Goal: Information Seeking & Learning: Learn about a topic

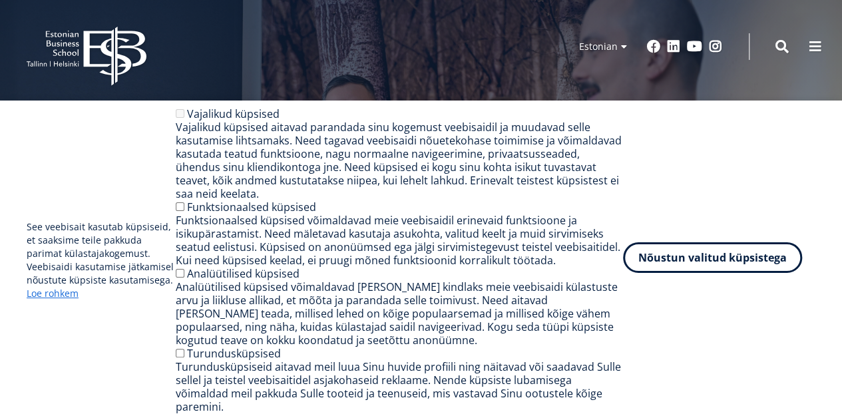
click at [710, 261] on button "Nõustun valitud küpsistega" at bounding box center [712, 257] width 179 height 31
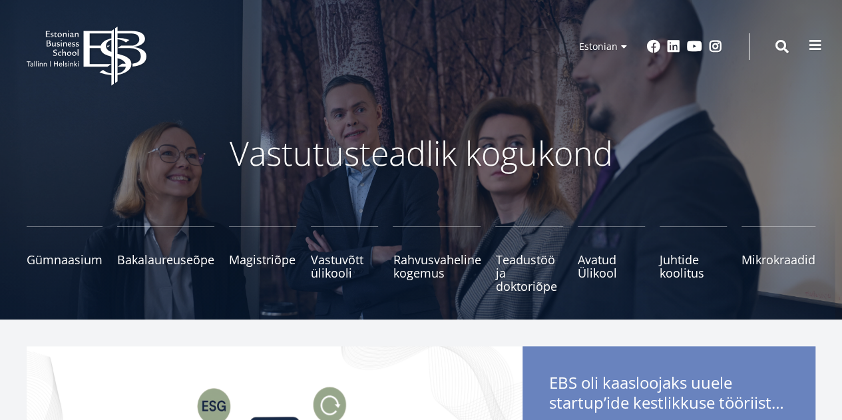
click at [816, 43] on span at bounding box center [815, 45] width 13 height 13
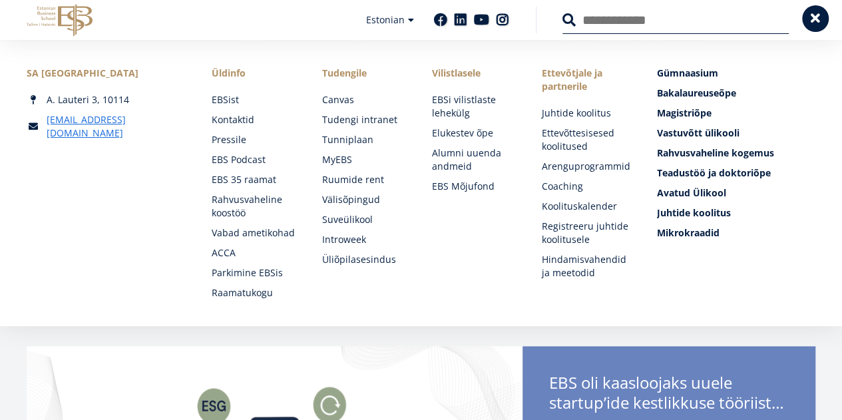
click at [816, 43] on div "SA Estonian Business School A. Lauteri 3, 10114 ebs@ebs.ee Social Links Faceboo…" at bounding box center [421, 183] width 842 height 286
click at [808, 24] on button at bounding box center [815, 18] width 27 height 27
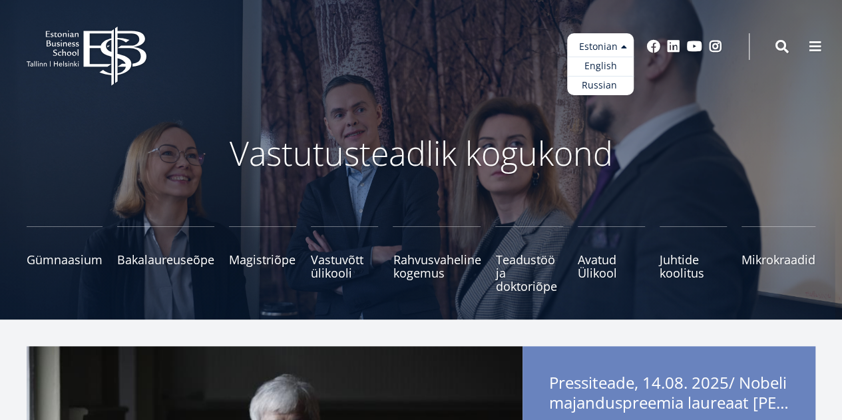
click at [624, 49] on ul "Estonian English Russian" at bounding box center [600, 64] width 67 height 62
click at [615, 66] on link "English" at bounding box center [600, 66] width 67 height 19
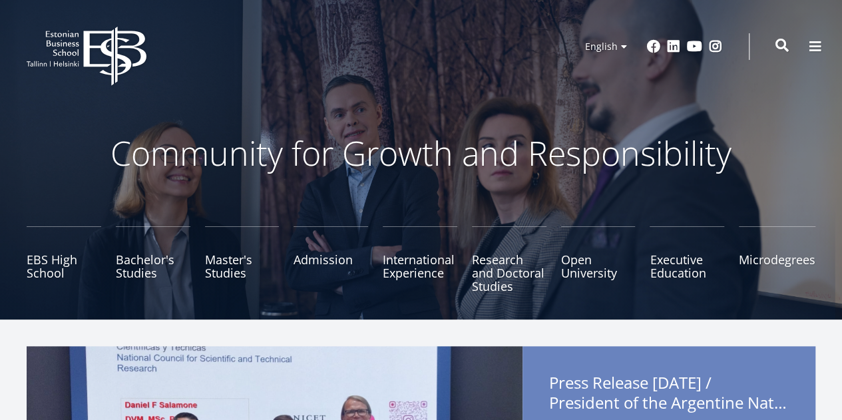
click at [776, 46] on span at bounding box center [781, 45] width 13 height 13
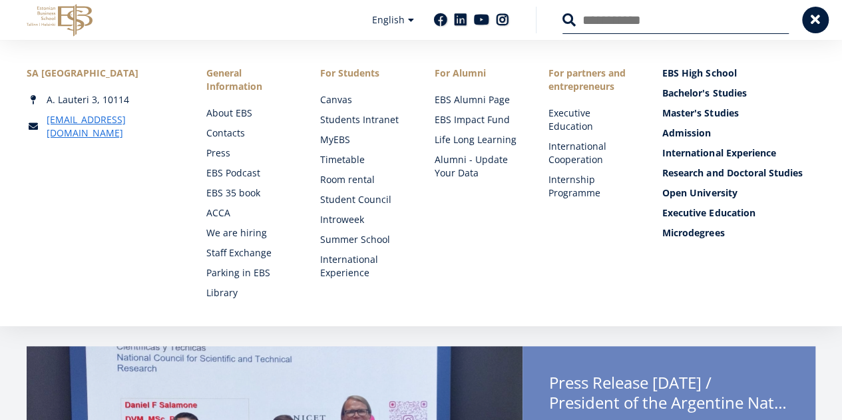
click at [672, 22] on input "Search" at bounding box center [675, 20] width 226 height 28
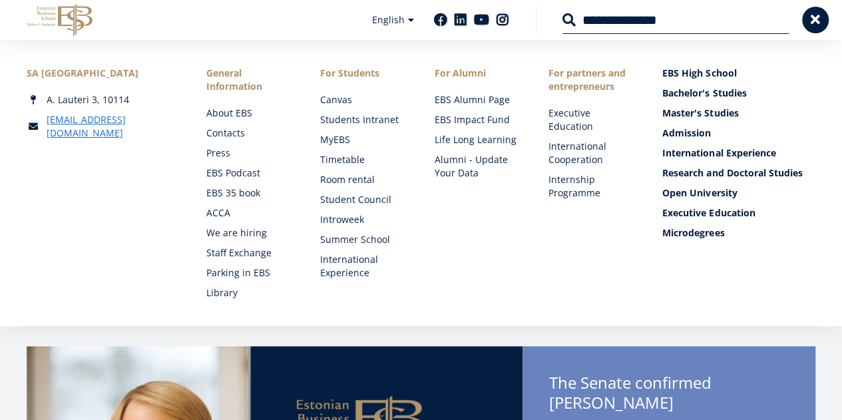
type input "**********"
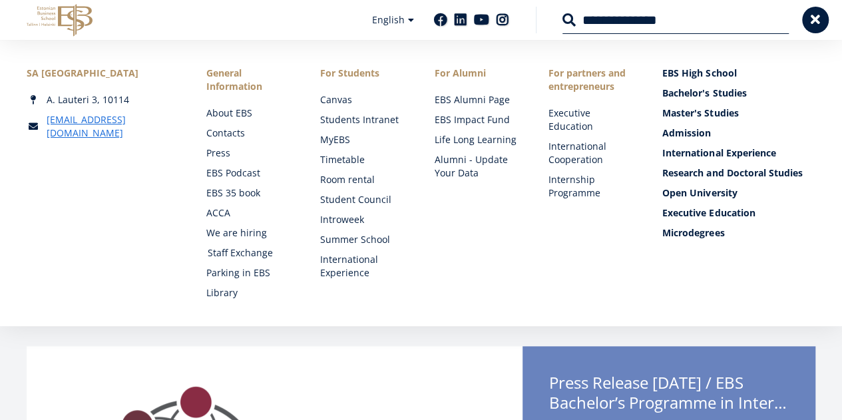
click at [217, 254] on link "Staff Exchange" at bounding box center [251, 252] width 87 height 13
